Goal: Information Seeking & Learning: Check status

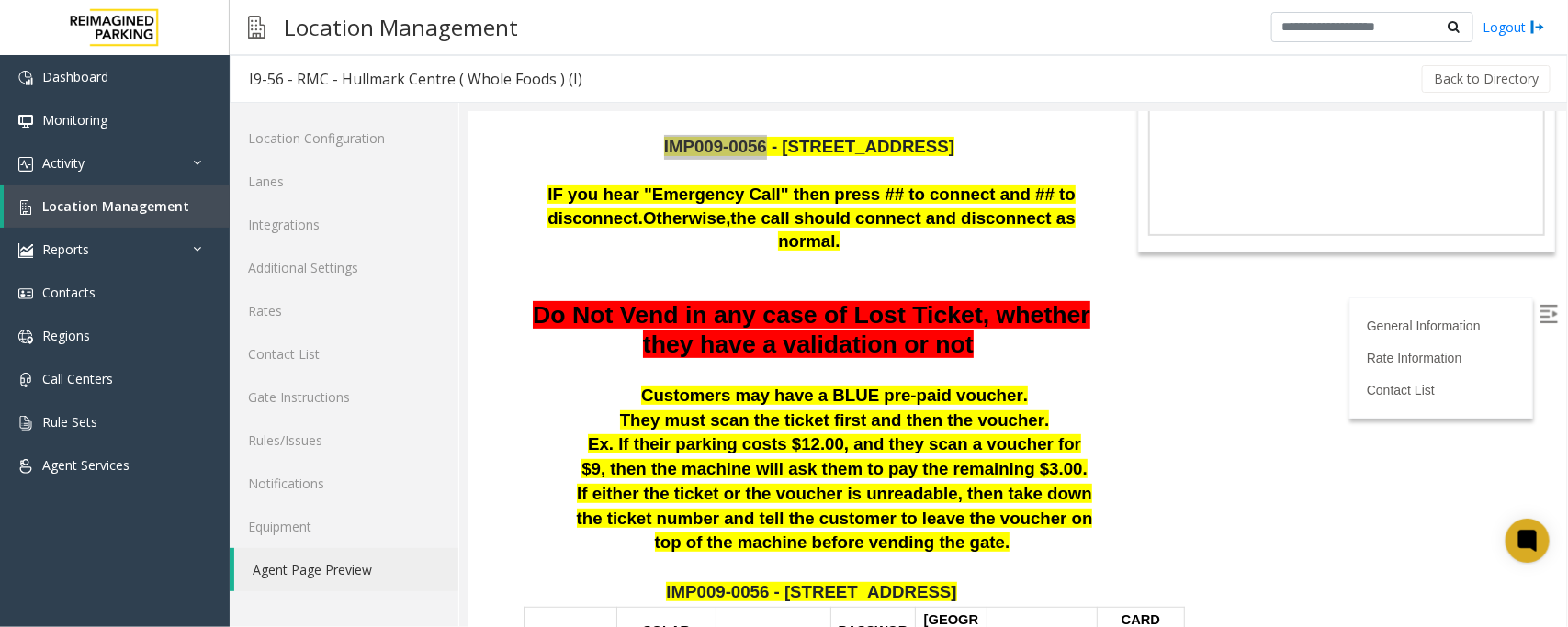
scroll to position [229, 0]
click at [124, 205] on span "Location Management" at bounding box center [116, 206] width 147 height 17
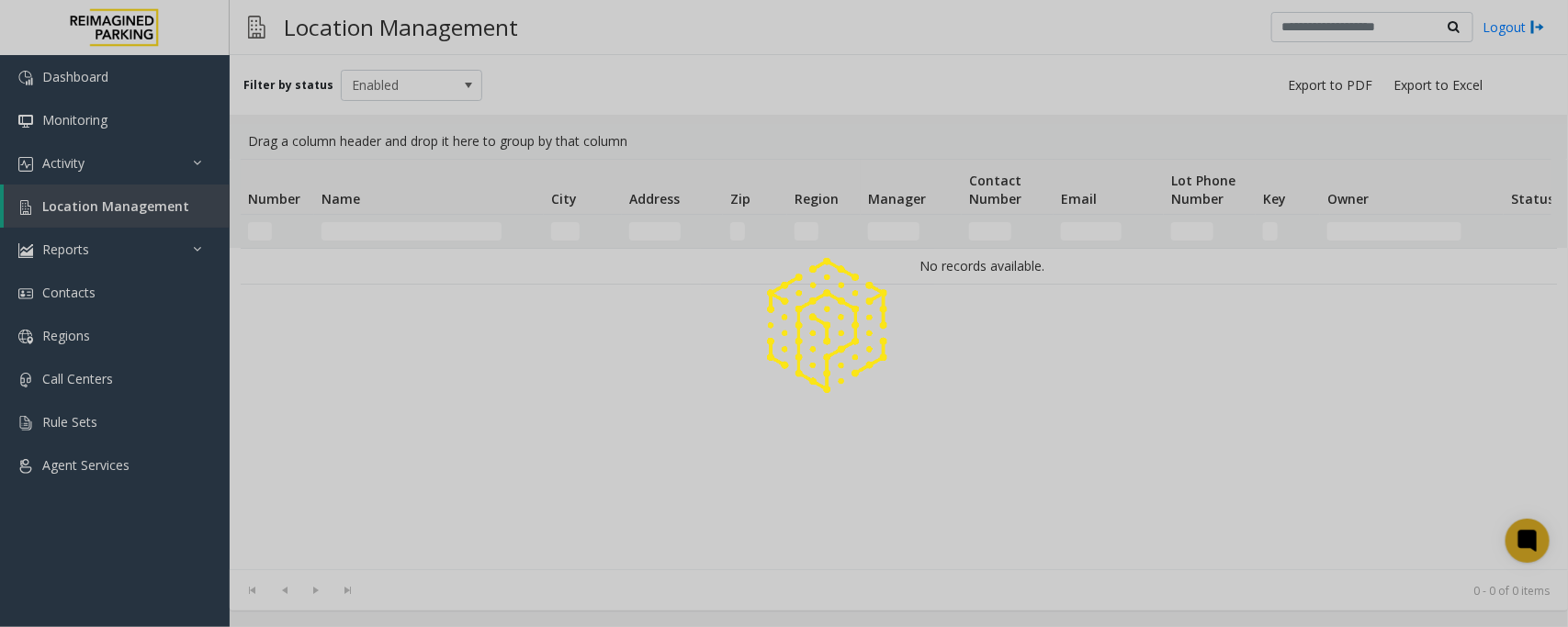
click at [103, 152] on div at bounding box center [784, 314] width 1568 height 627
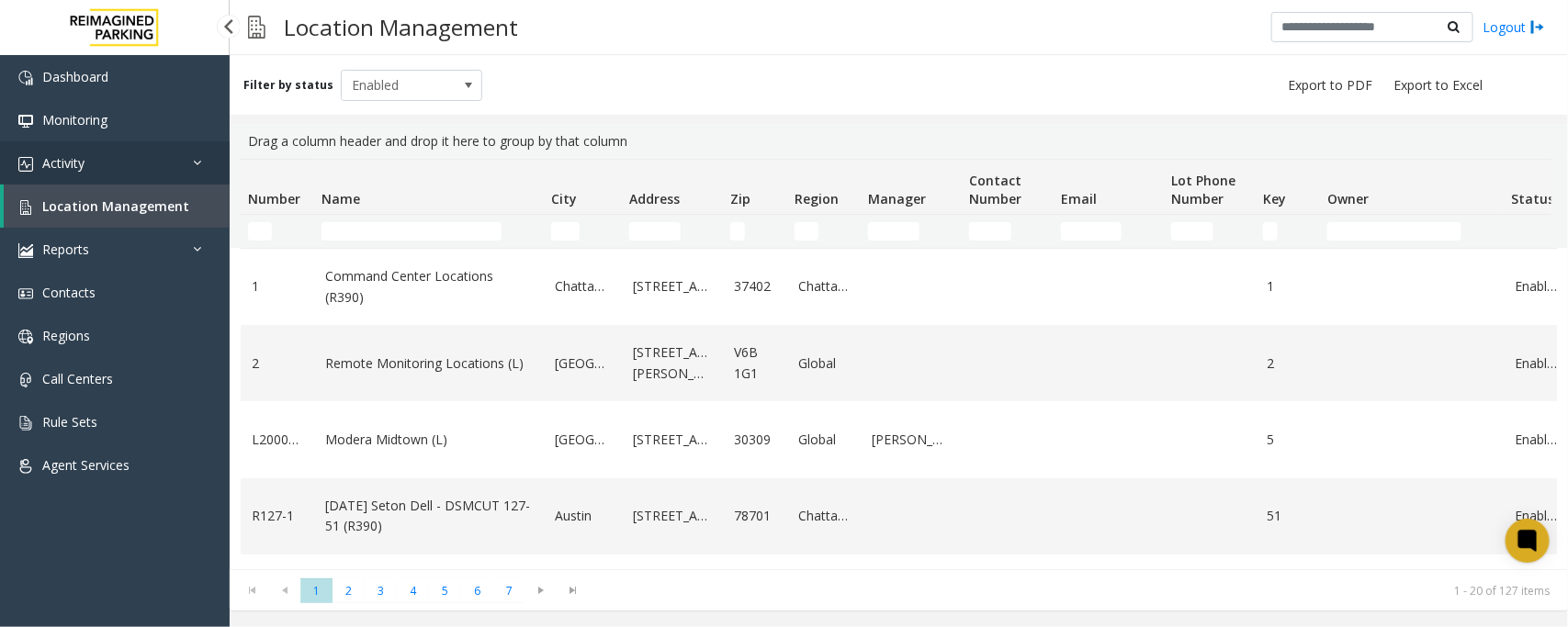
click at [103, 161] on link "Activity" at bounding box center [114, 163] width 229 height 44
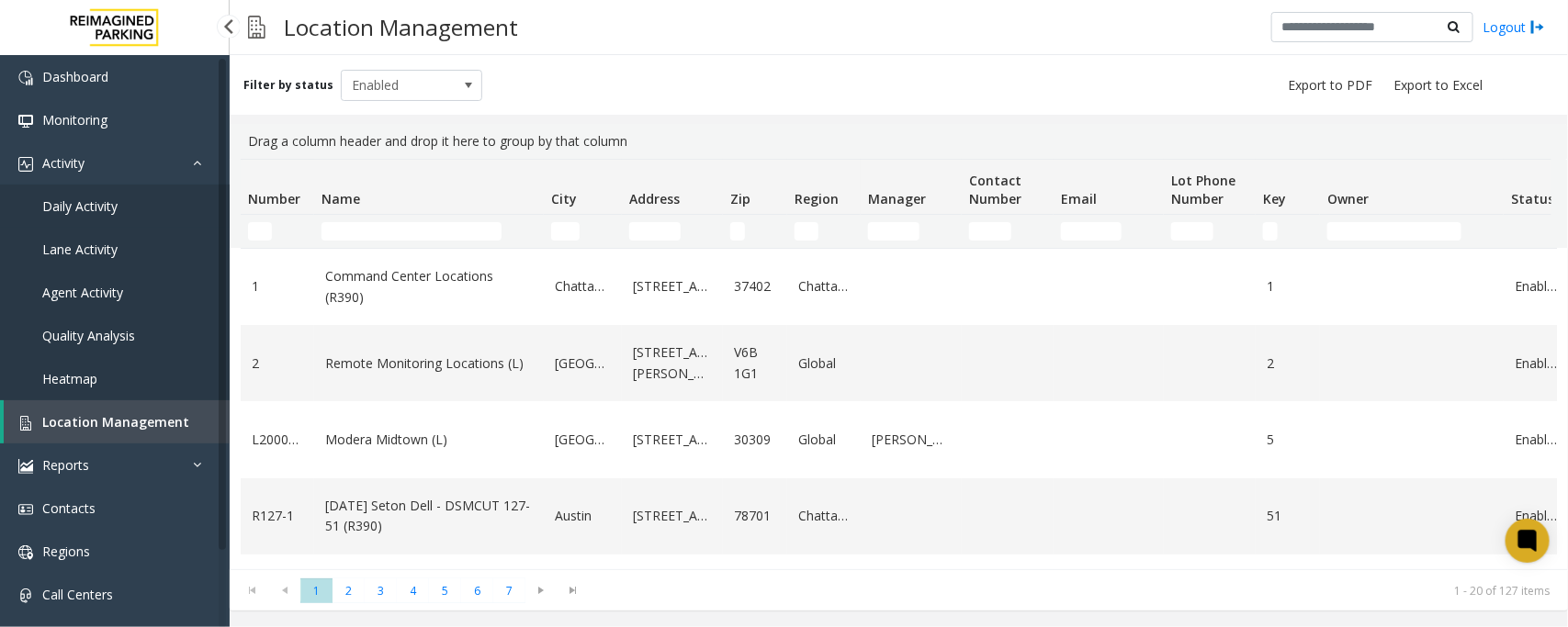
click at [65, 213] on link "Daily Activity" at bounding box center [114, 206] width 229 height 44
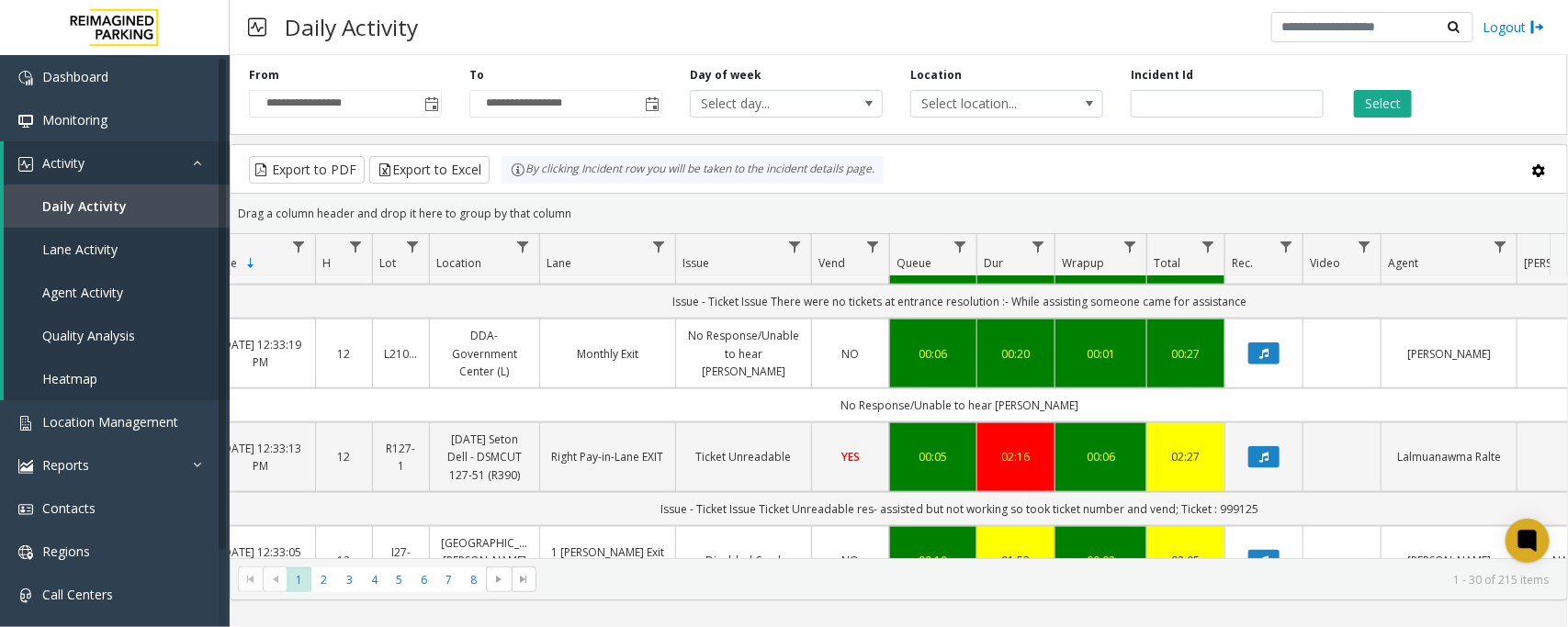
scroll to position [1032, 129]
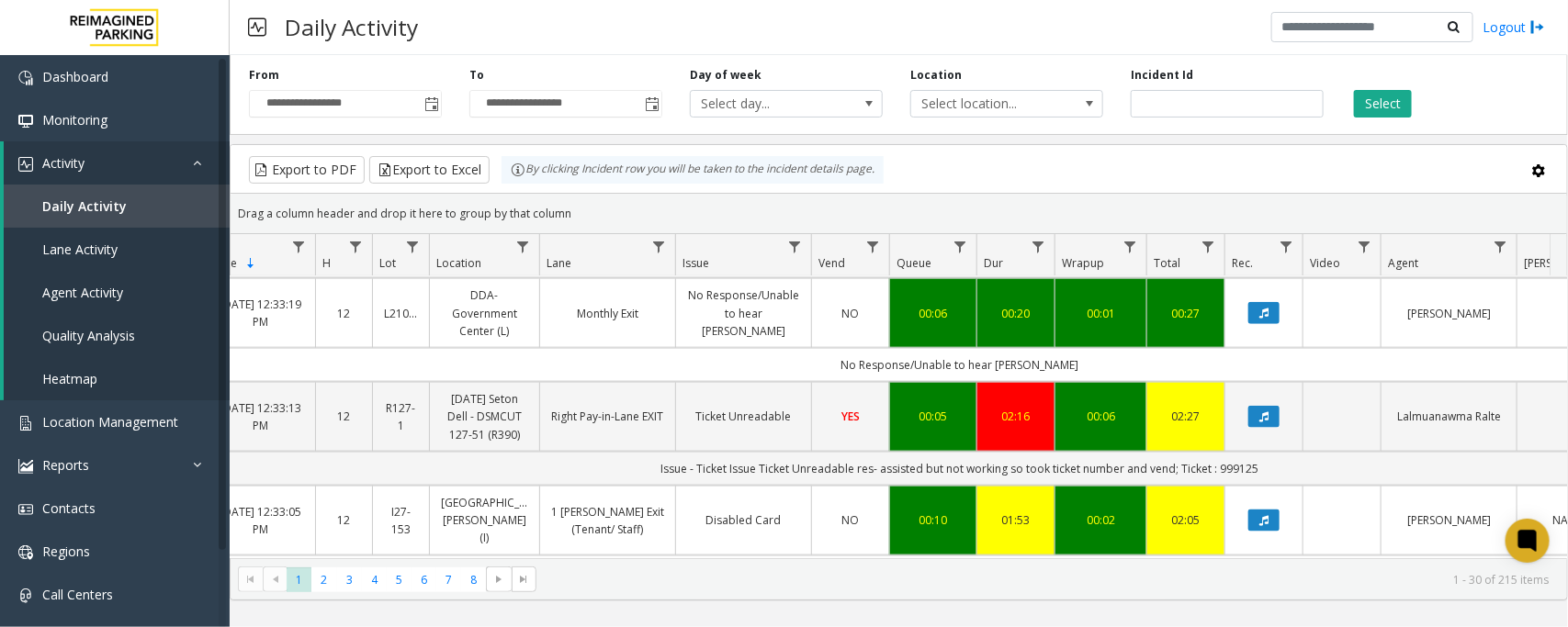
click at [859, 486] on td "NO" at bounding box center [850, 521] width 78 height 70
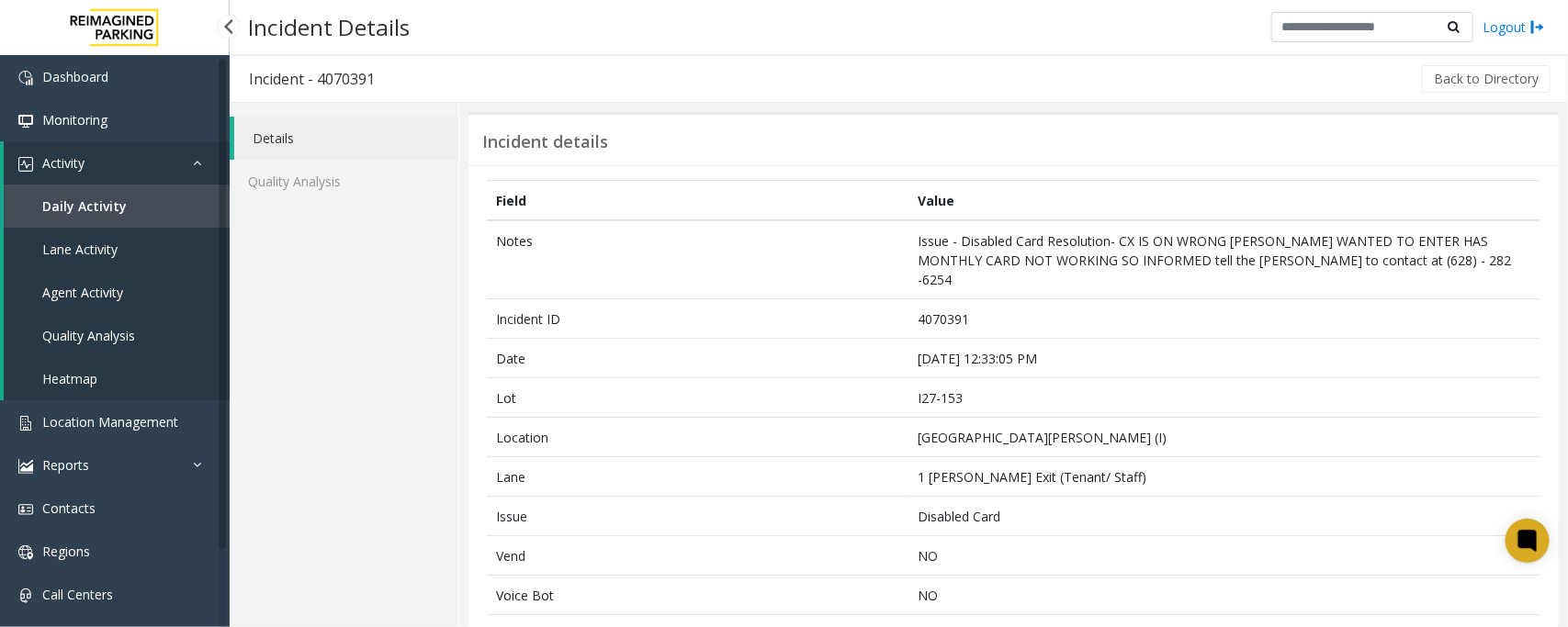
click at [92, 203] on span "Daily Activity" at bounding box center [84, 206] width 84 height 17
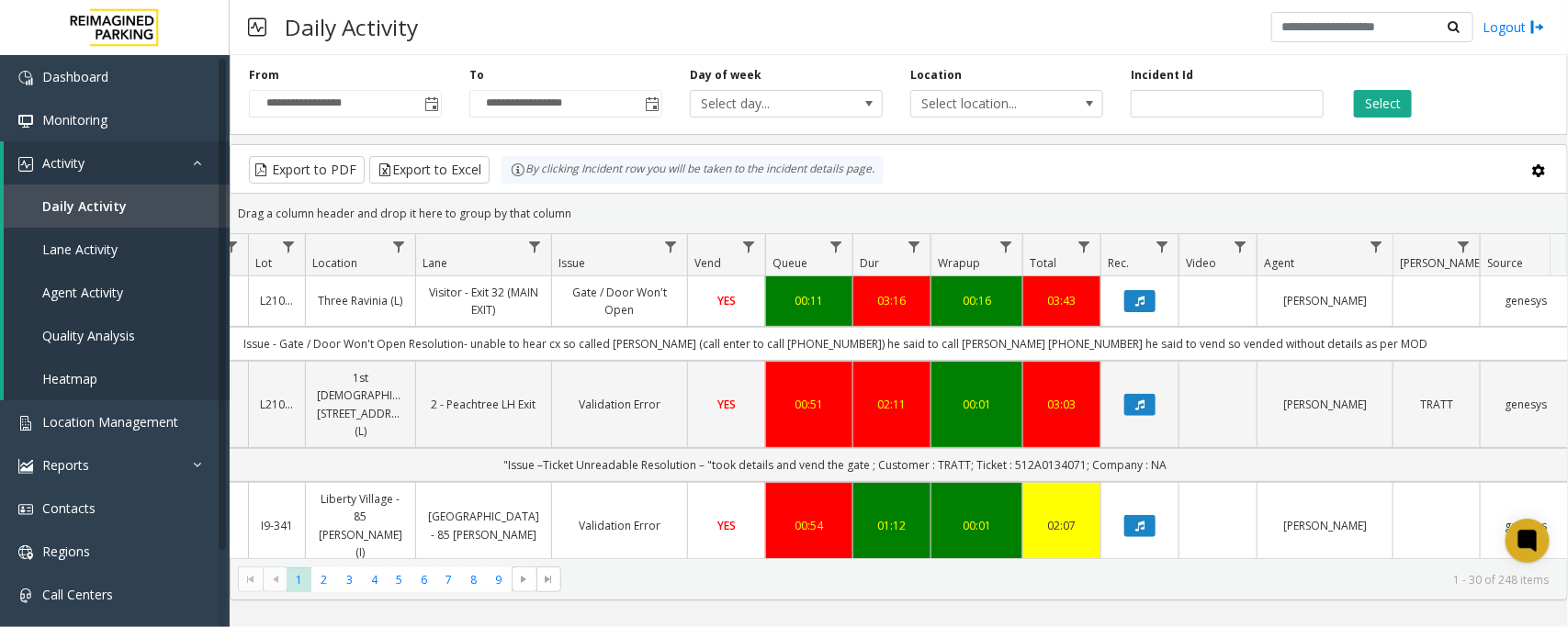
scroll to position [0, 253]
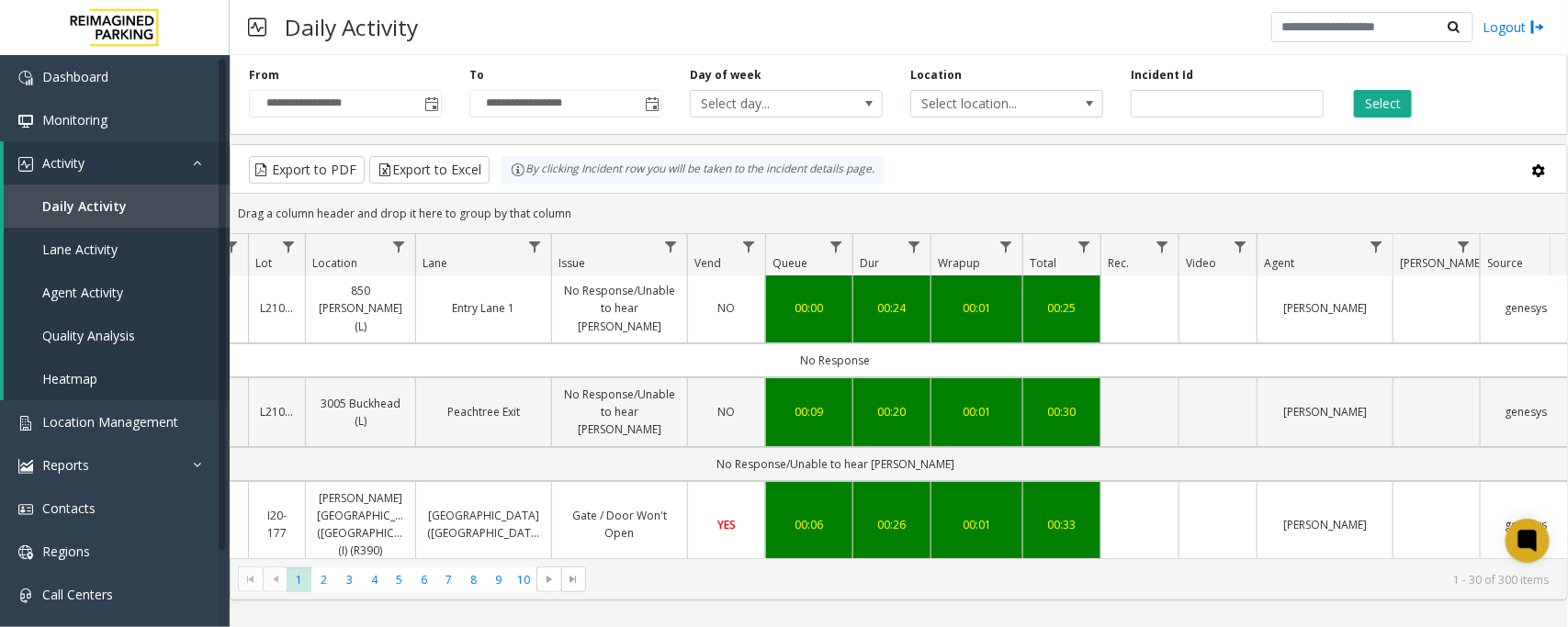
scroll to position [0, 253]
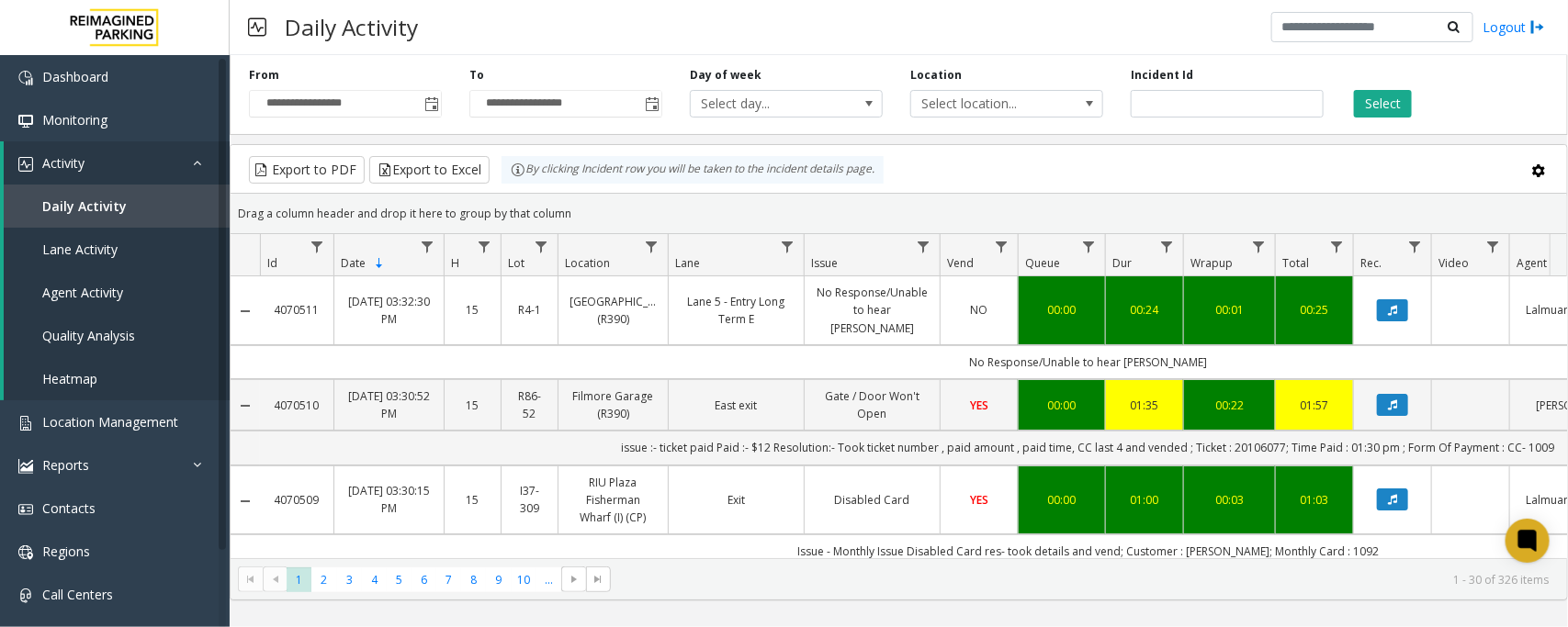
scroll to position [0, 253]
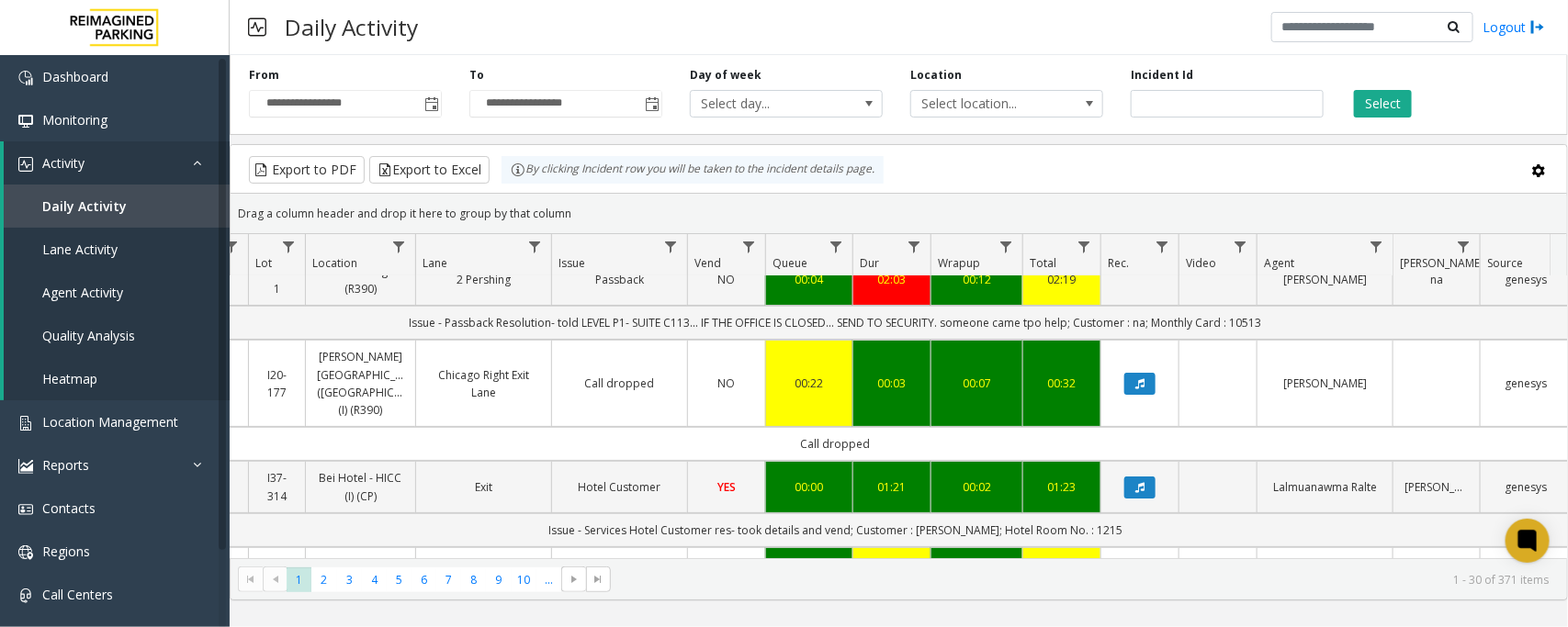
scroll to position [0, 253]
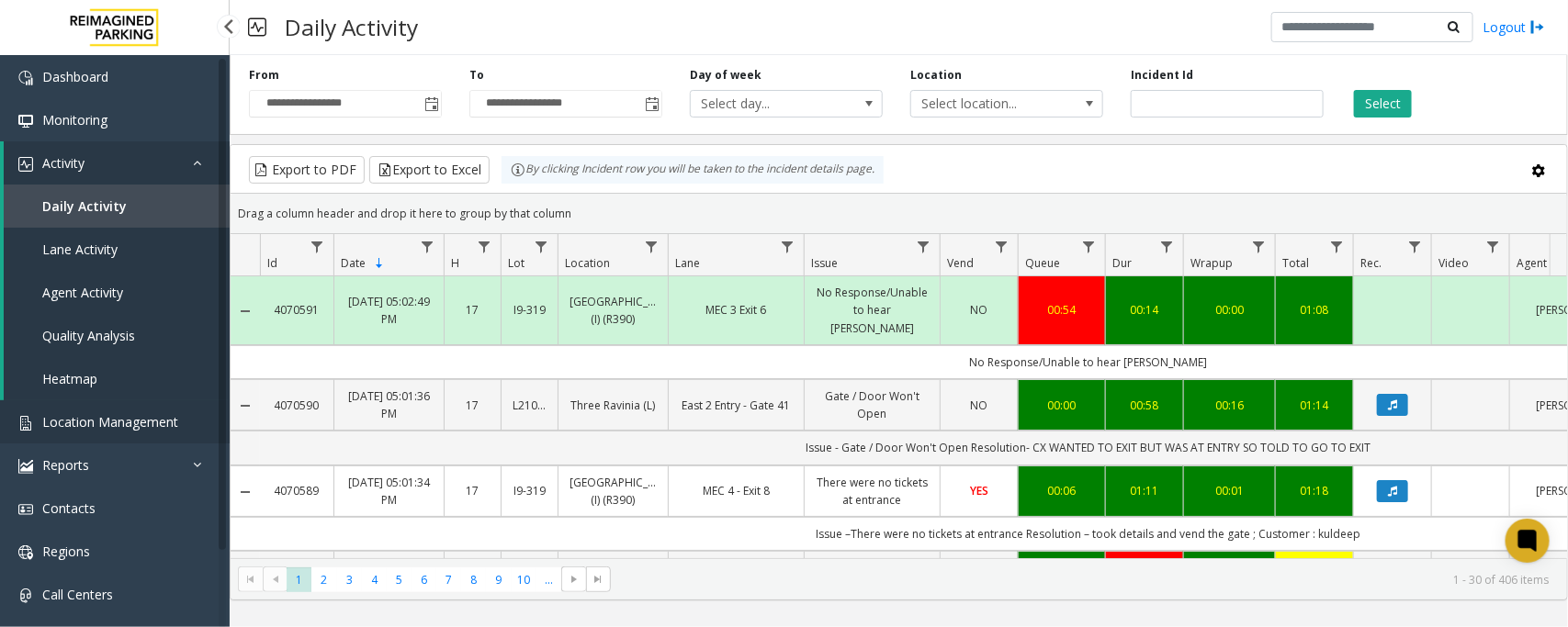
scroll to position [0, 253]
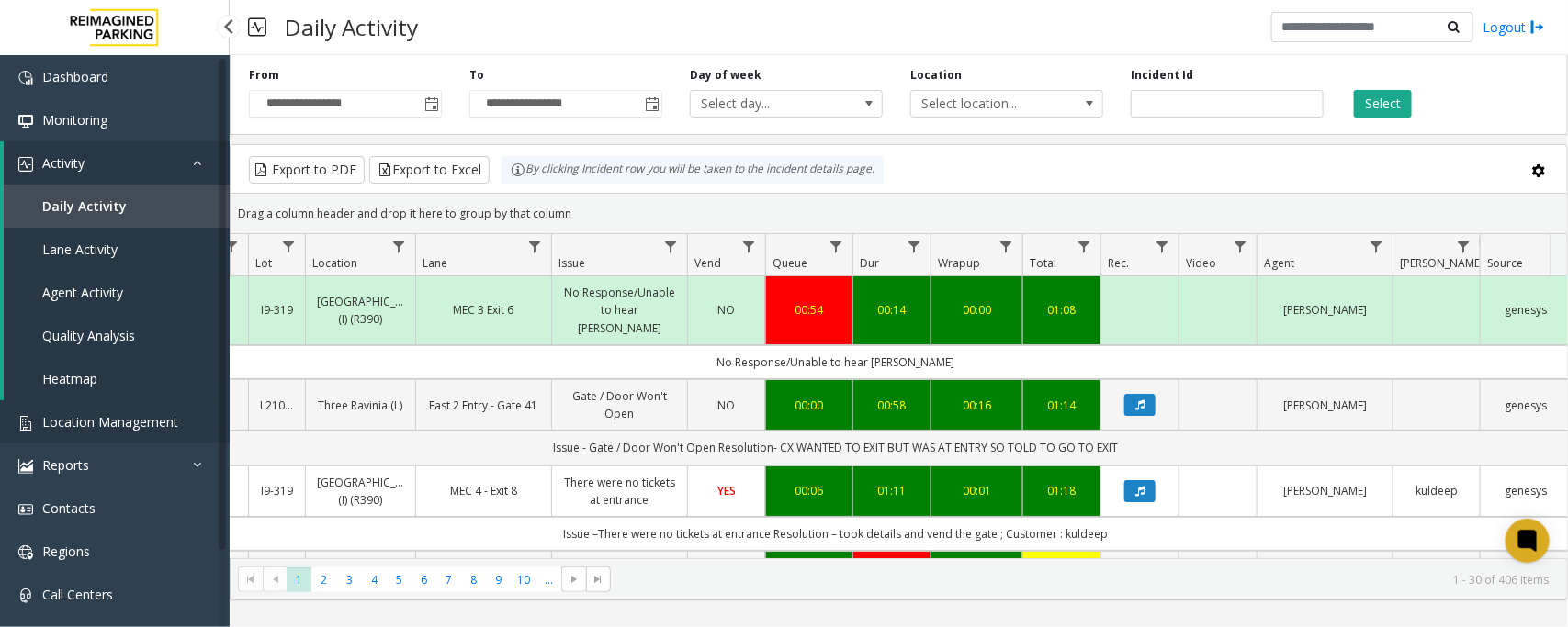
click at [115, 425] on span "Location Management" at bounding box center [110, 422] width 136 height 17
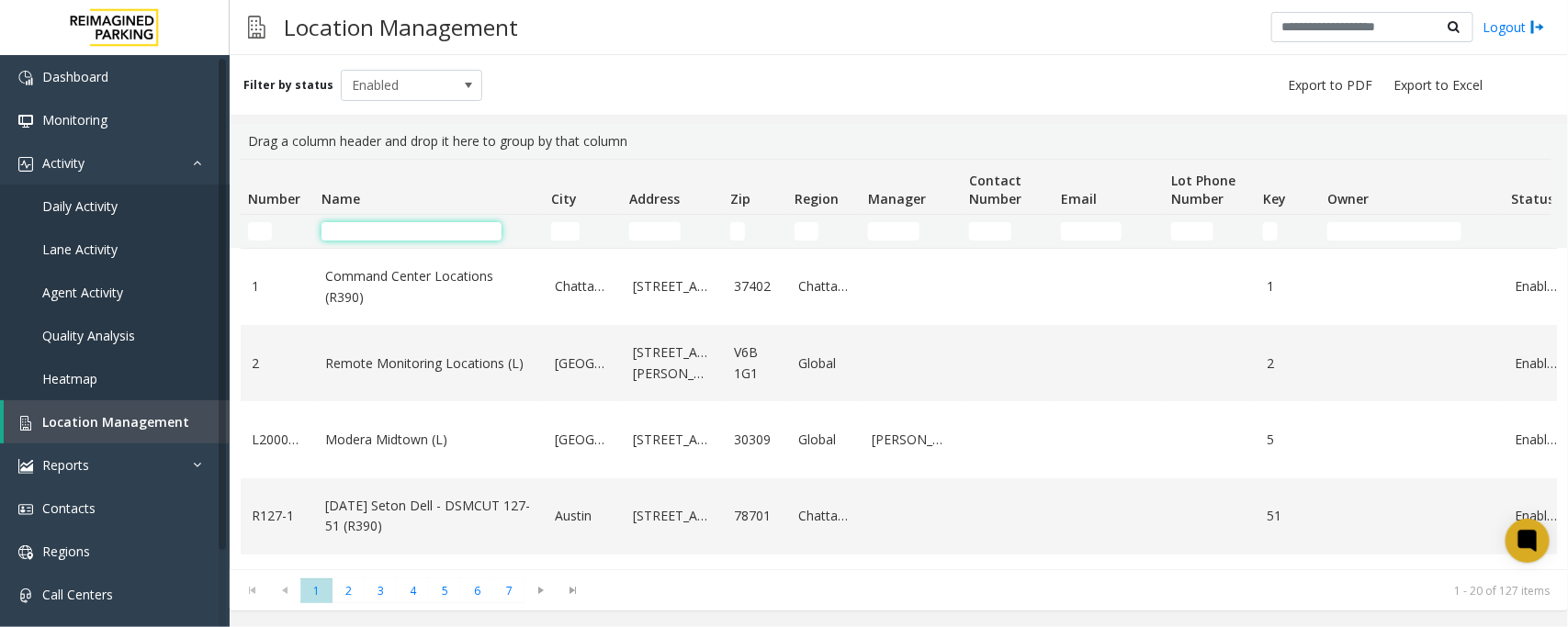
click at [415, 240] on input "Name Filter" at bounding box center [411, 231] width 180 height 18
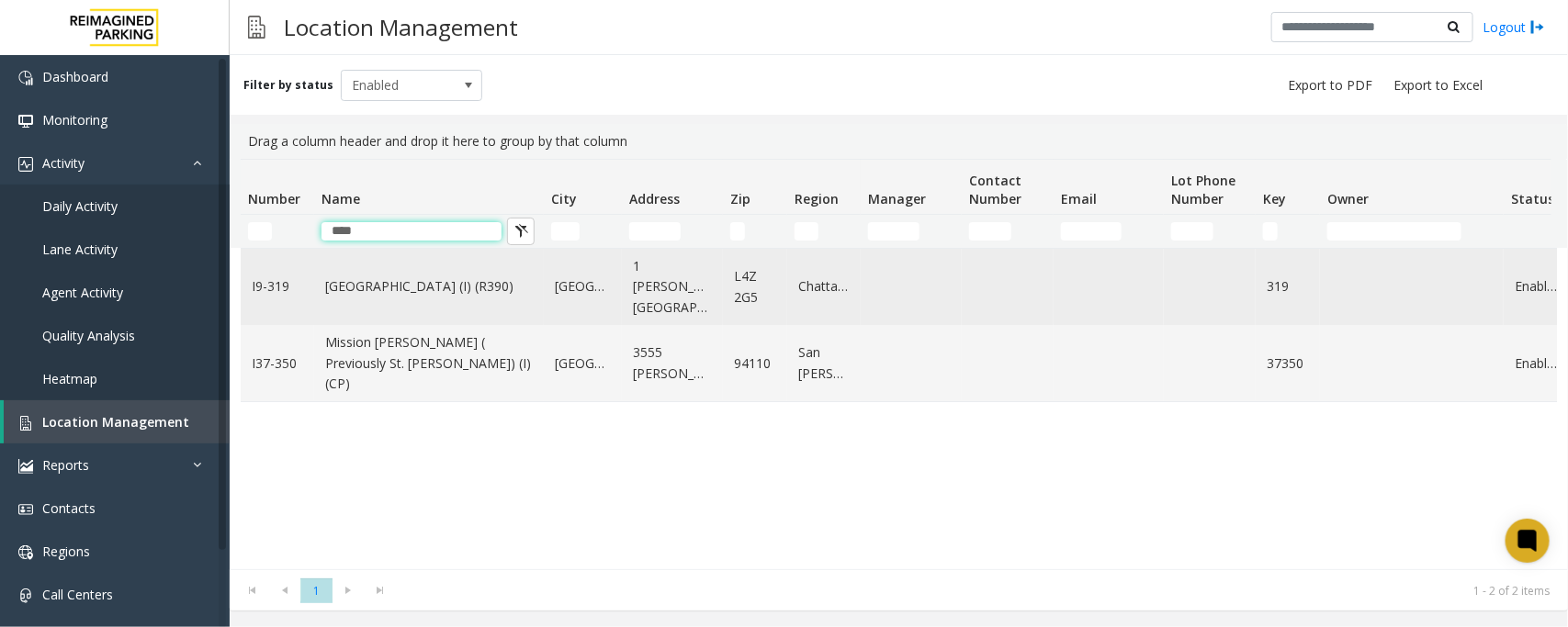
type input "****"
click at [422, 296] on link "[GEOGRAPHIC_DATA] (I) (R390)" at bounding box center [429, 286] width 207 height 20
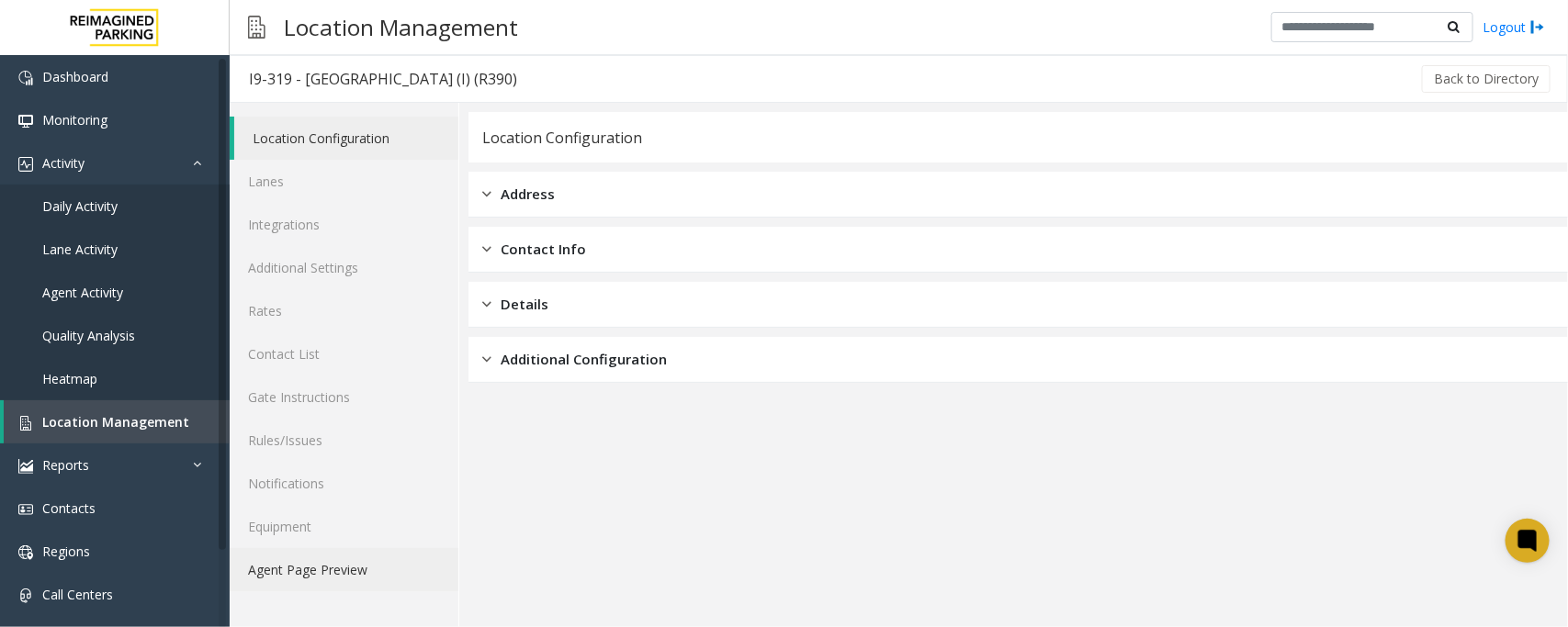
click at [272, 560] on link "Agent Page Preview" at bounding box center [344, 569] width 228 height 44
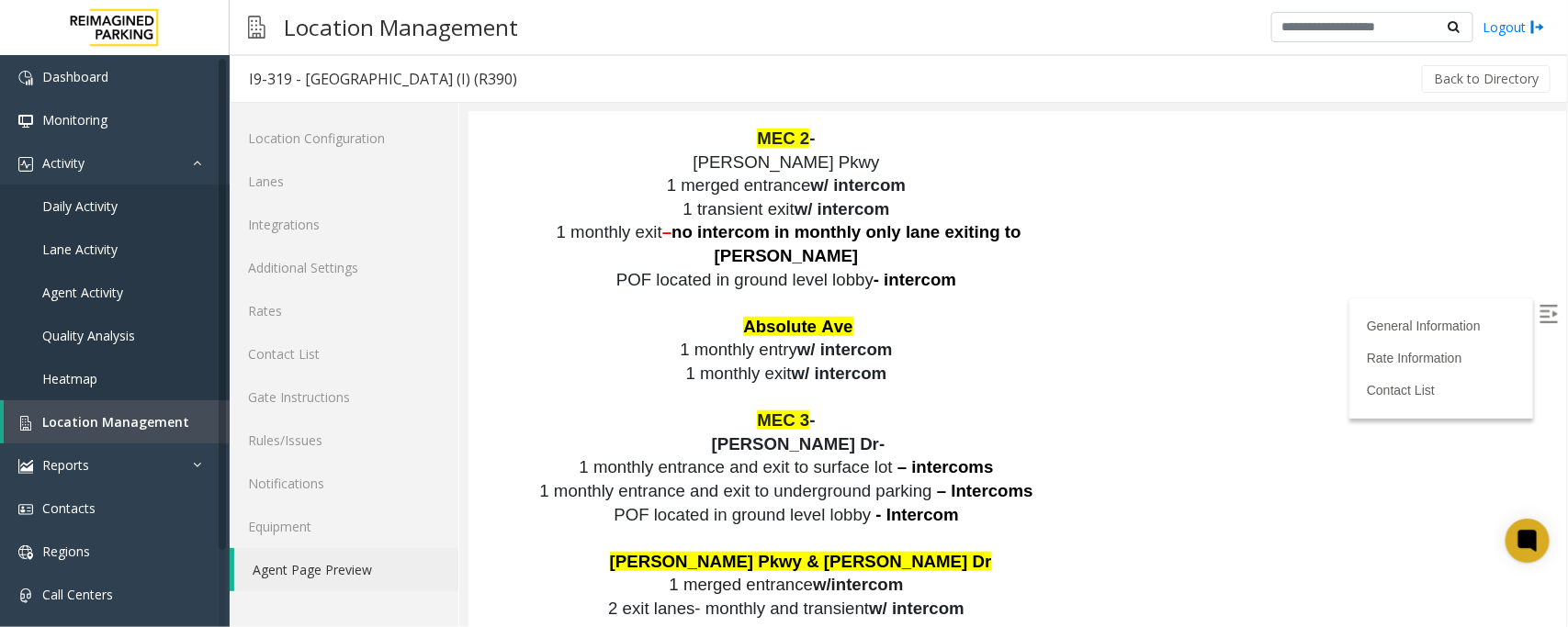
scroll to position [3643, 0]
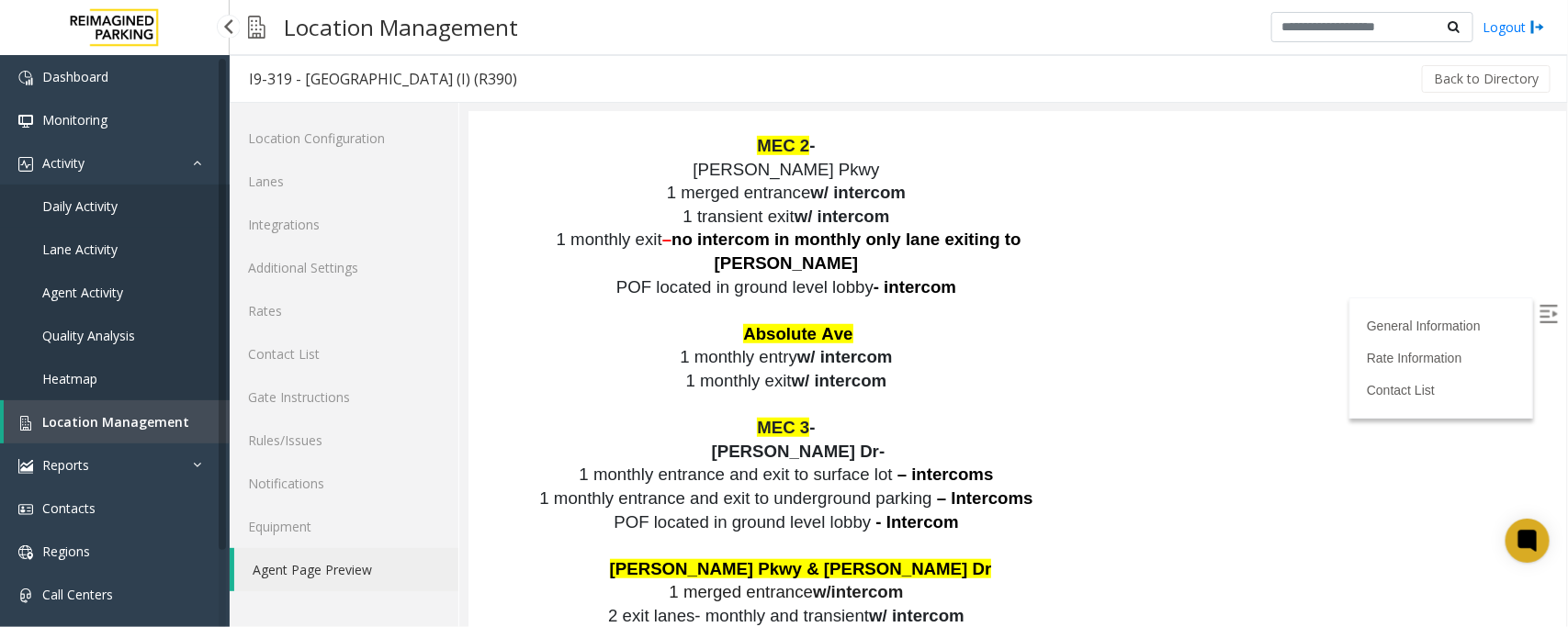
click at [104, 200] on span "Daily Activity" at bounding box center [80, 206] width 75 height 17
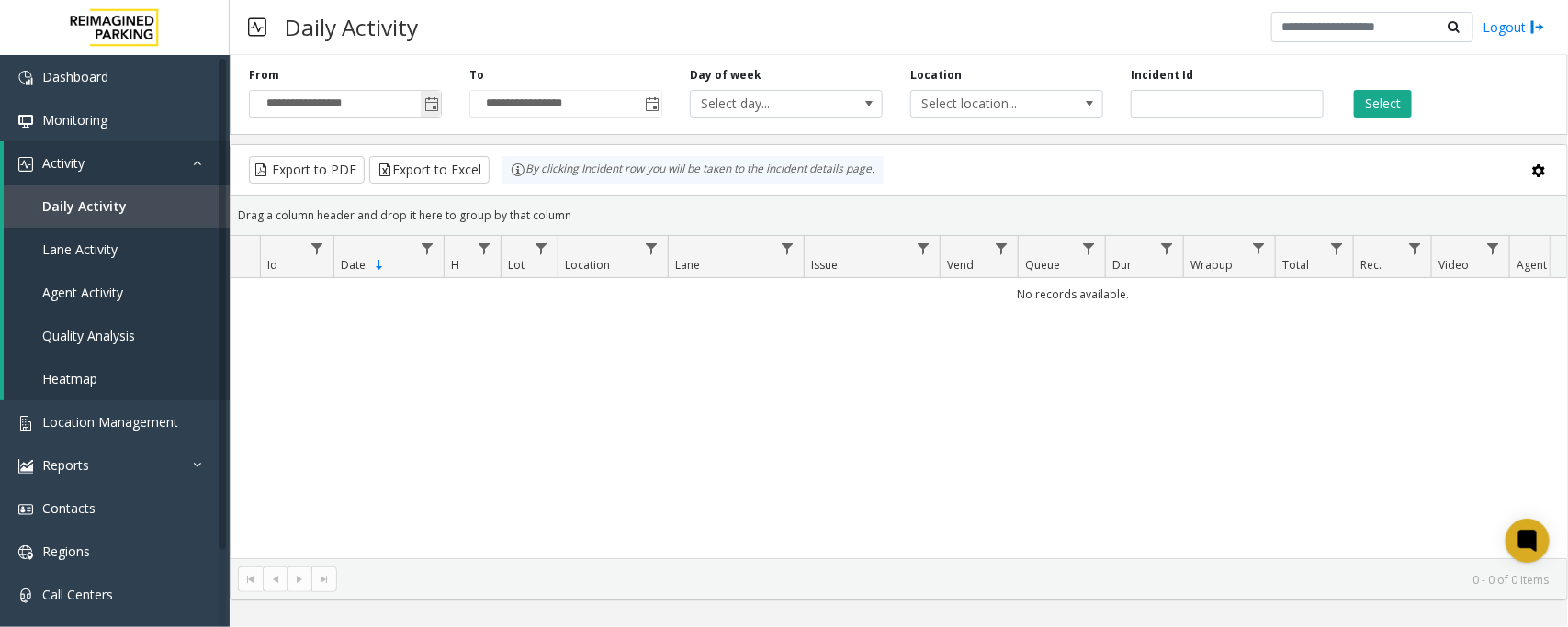
click at [437, 103] on span "Toggle popup" at bounding box center [431, 104] width 15 height 15
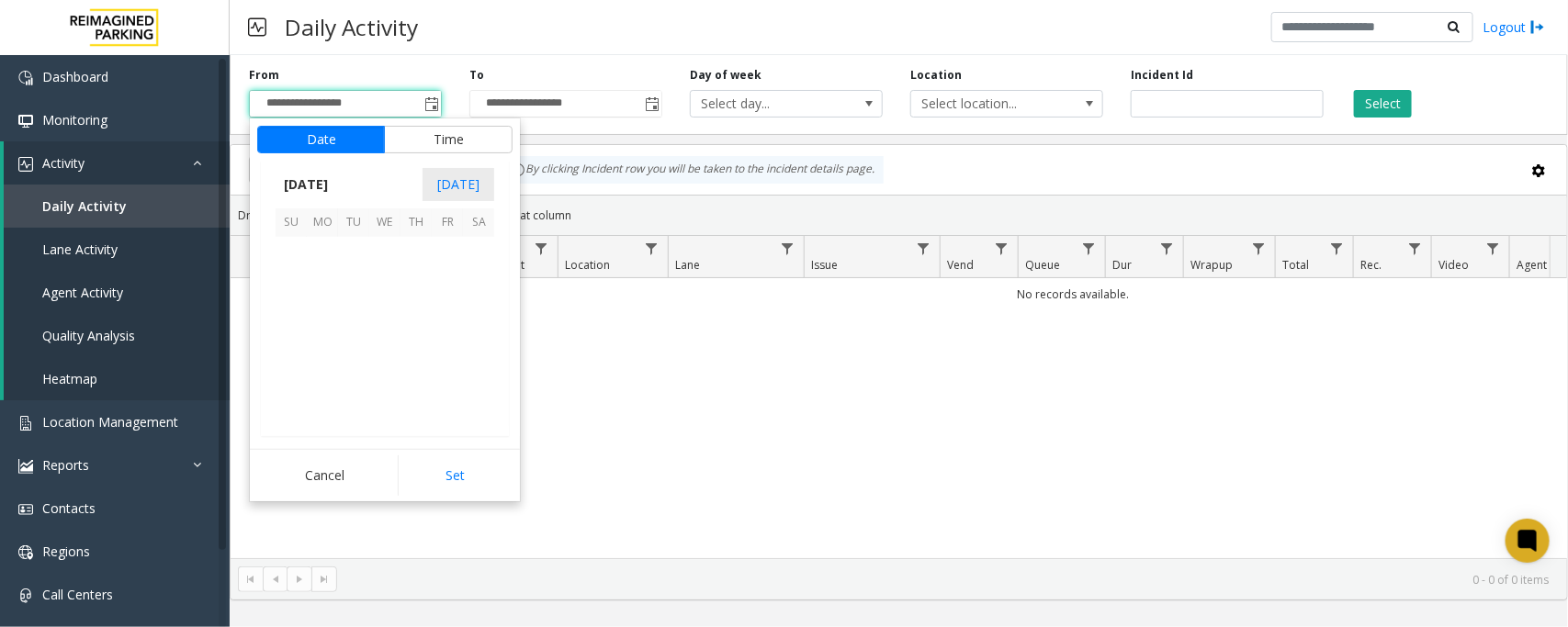
scroll to position [329334, 0]
click at [415, 245] on span "4" at bounding box center [416, 253] width 31 height 31
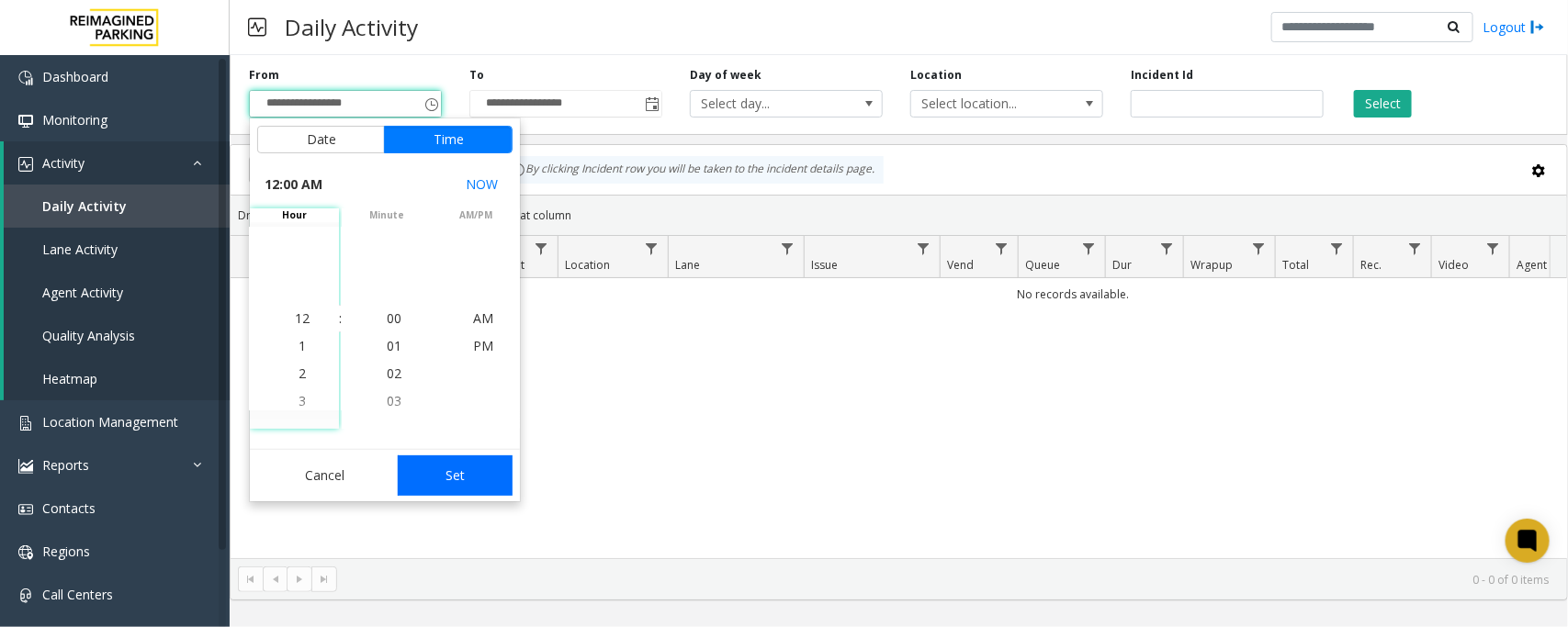
click at [450, 460] on button "Set" at bounding box center [456, 476] width 116 height 41
type input "**********"
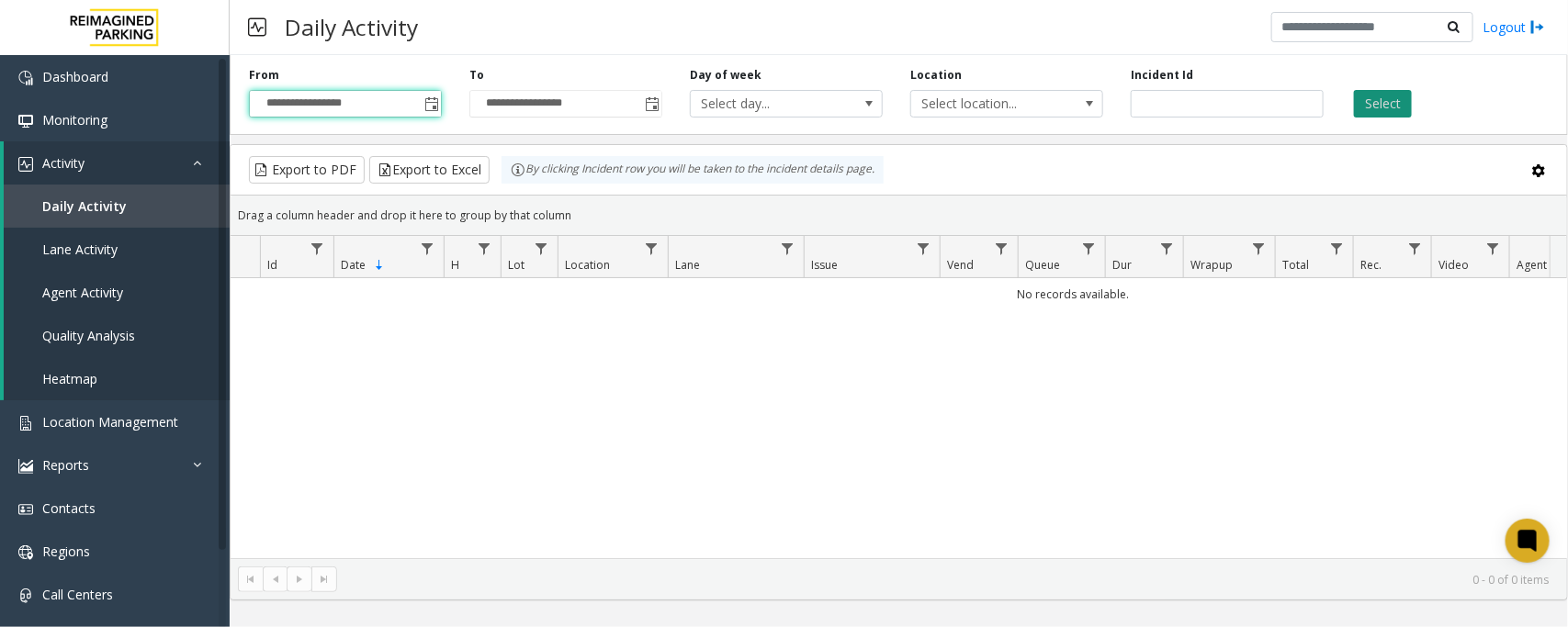
click at [1383, 99] on button "Select" at bounding box center [1382, 104] width 58 height 27
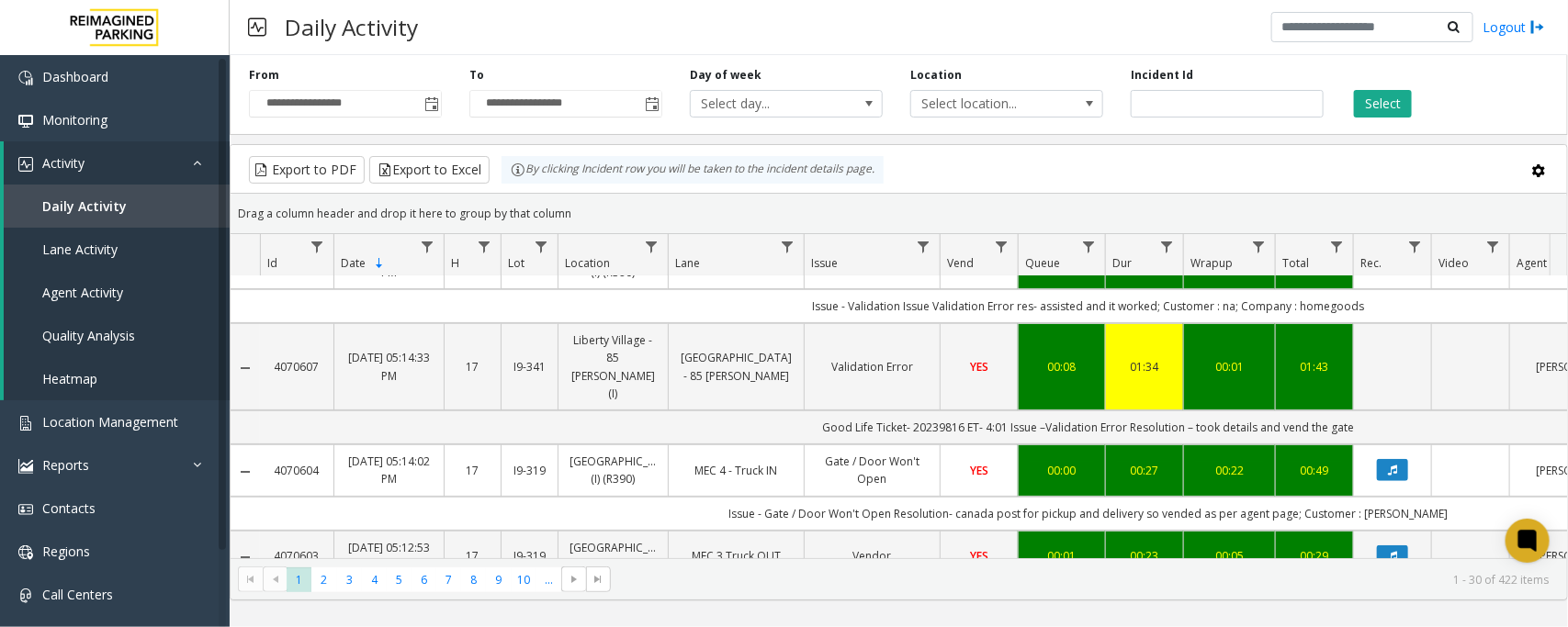
scroll to position [229, 0]
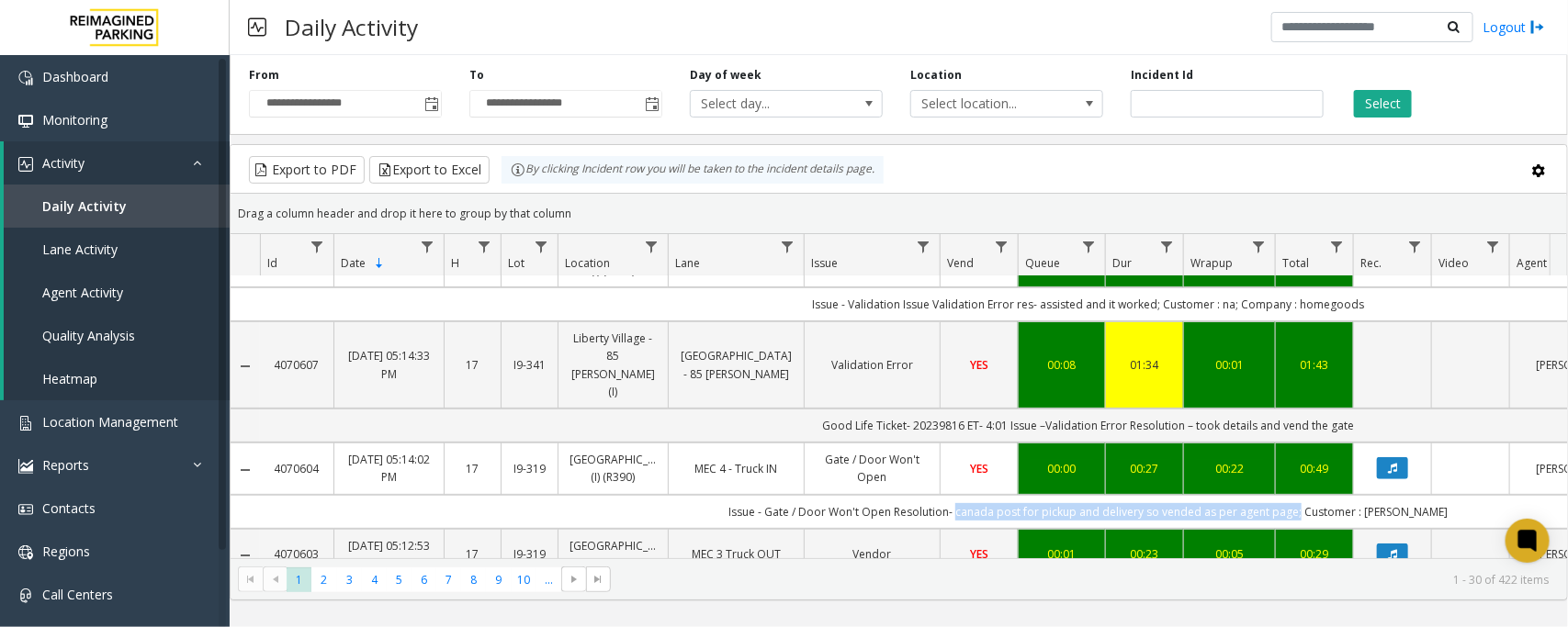
drag, startPoint x: 984, startPoint y: 497, endPoint x: 1317, endPoint y: 500, distance: 333.0
click at [1317, 500] on td "Issue - Gate / Door Won't Open Resolution- canada post for pickup and delivery …" at bounding box center [1088, 511] width 1656 height 34
copy td "canada post for pickup and delivery so vended as per agent page"
